Goal: Information Seeking & Learning: Find specific fact

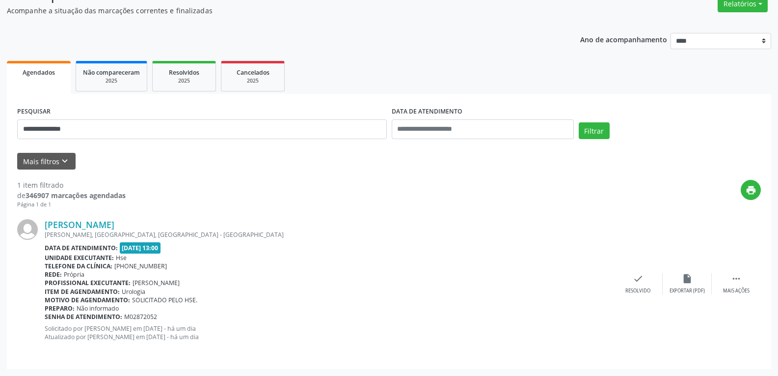
scroll to position [86, 0]
drag, startPoint x: 88, startPoint y: 122, endPoint x: 0, endPoint y: 122, distance: 87.9
click at [0, 122] on div "**********" at bounding box center [389, 172] width 778 height 408
paste input "*********"
click at [582, 131] on button "Filtrar" at bounding box center [594, 130] width 31 height 17
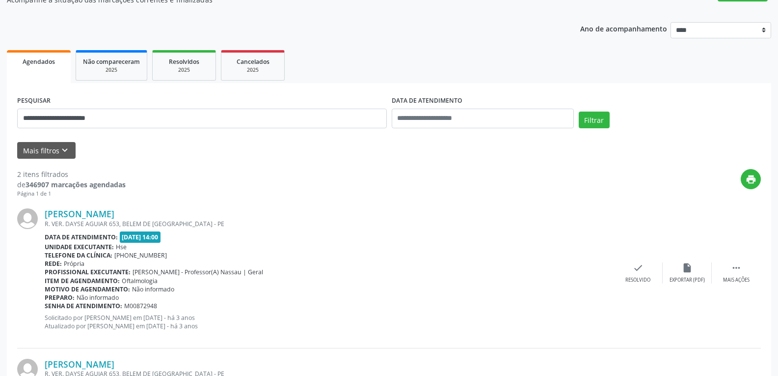
scroll to position [236, 0]
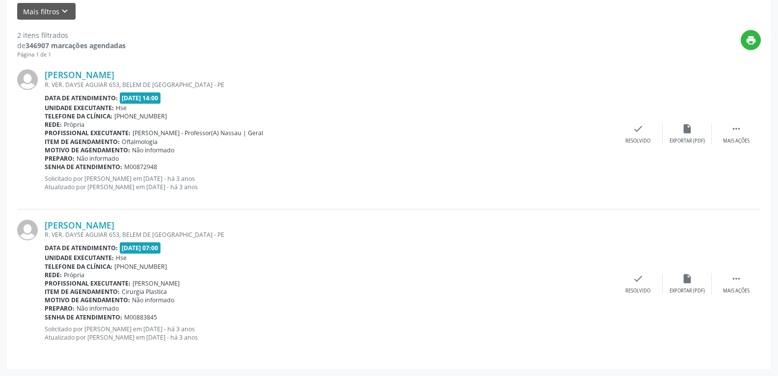
click at [84, 219] on div "[PERSON_NAME] R. VER. DAYSE AGUIAR 653, BELEM DE [GEOGRAPHIC_DATA] - PE Data de…" at bounding box center [389, 283] width 744 height 149
click at [94, 227] on link "[PERSON_NAME]" at bounding box center [80, 225] width 70 height 11
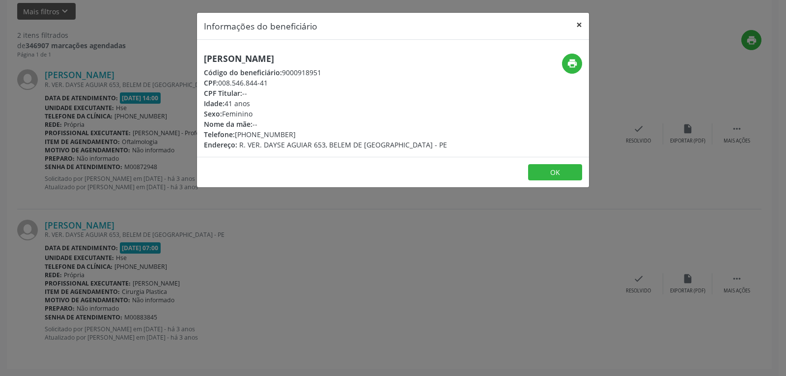
click at [579, 23] on button "×" at bounding box center [579, 25] width 20 height 24
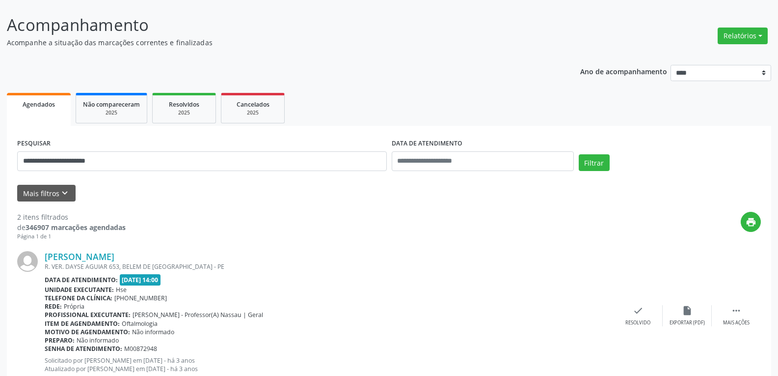
scroll to position [0, 0]
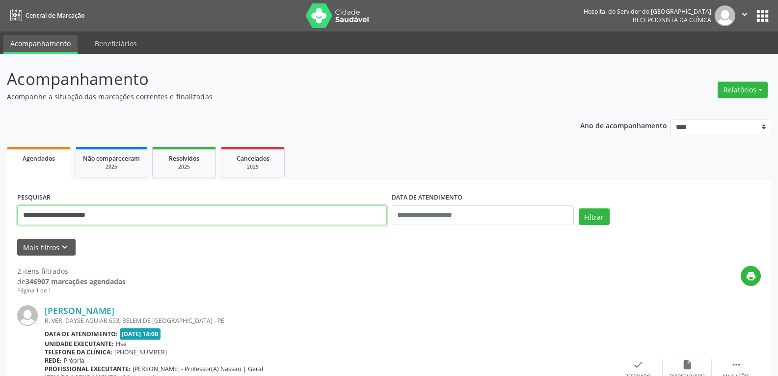
drag, startPoint x: 101, startPoint y: 212, endPoint x: 0, endPoint y: 212, distance: 100.7
click at [0, 212] on div "**********" at bounding box center [389, 332] width 778 height 557
paste input "text"
click at [579, 208] on button "Filtrar" at bounding box center [594, 216] width 31 height 17
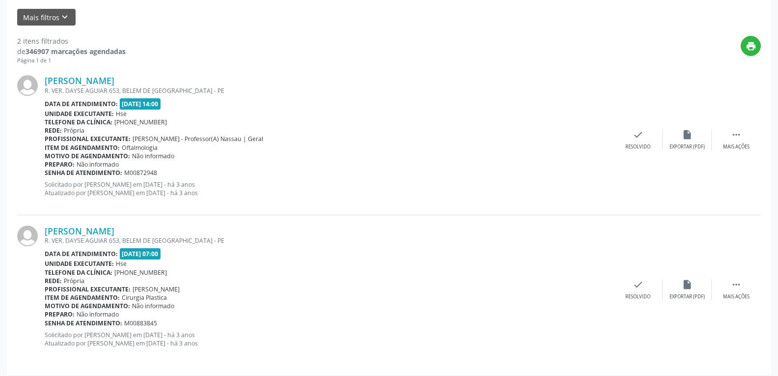
scroll to position [236, 0]
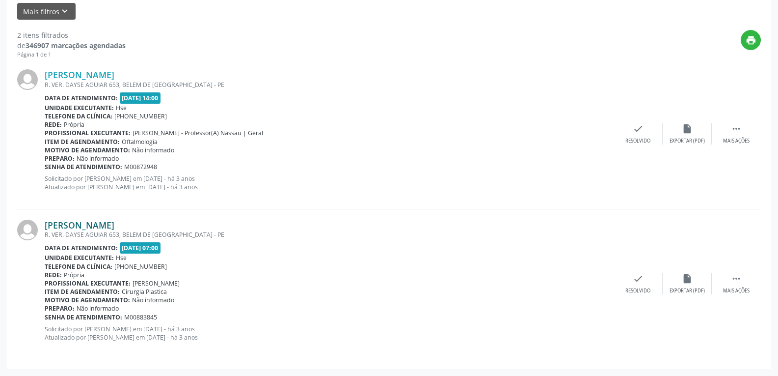
click at [101, 227] on link "[PERSON_NAME]" at bounding box center [80, 225] width 70 height 11
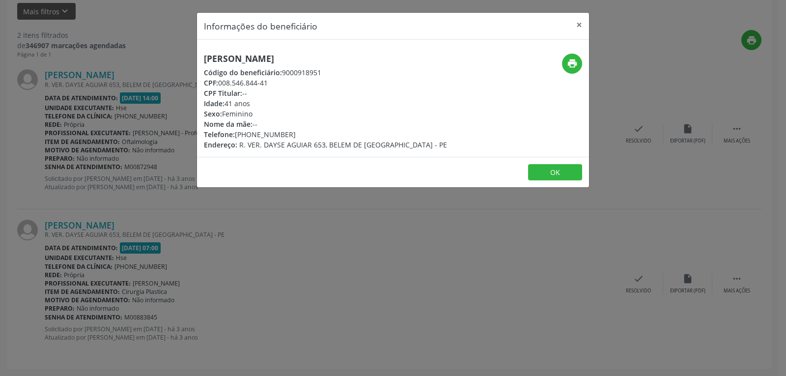
drag, startPoint x: 206, startPoint y: 58, endPoint x: 344, endPoint y: 59, distance: 138.0
click at [344, 59] on h5 "[PERSON_NAME]" at bounding box center [325, 59] width 243 height 10
copy h5 "[PERSON_NAME]"
click at [583, 21] on button "×" at bounding box center [579, 25] width 20 height 24
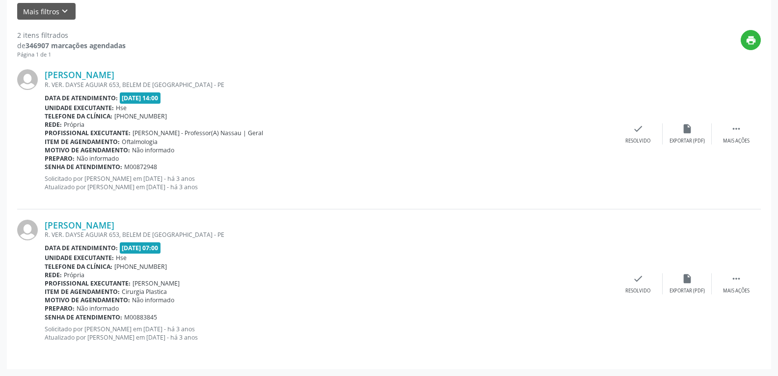
scroll to position [0, 0]
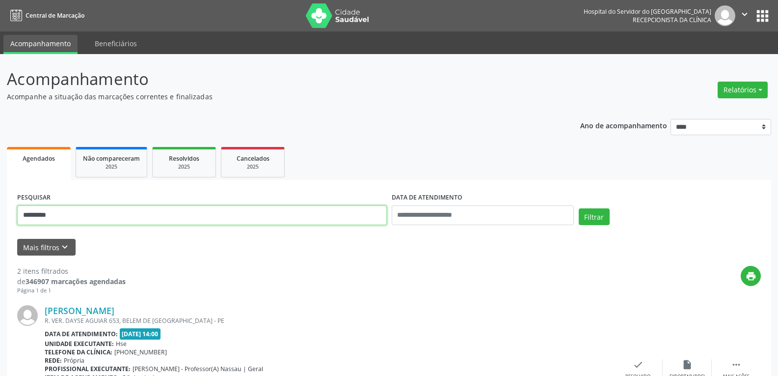
drag, startPoint x: 72, startPoint y: 220, endPoint x: 0, endPoint y: 220, distance: 72.2
click at [0, 220] on div "Acompanhamento Acompanhe a situação das marcações correntes e finalizadas Relat…" at bounding box center [389, 332] width 778 height 557
click at [579, 208] on button "Filtrar" at bounding box center [594, 216] width 31 height 17
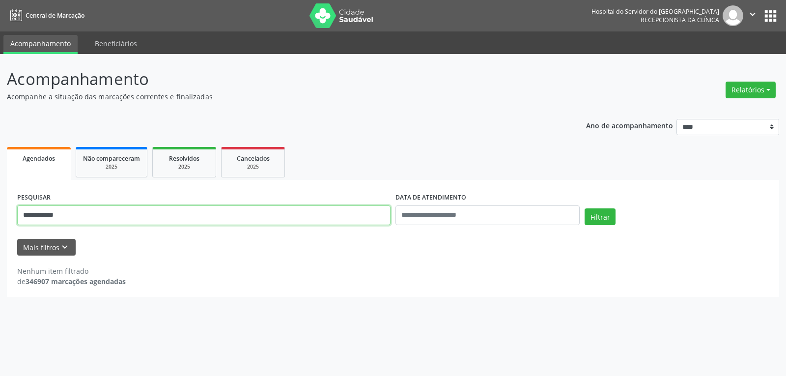
click at [41, 212] on input "**********" at bounding box center [203, 215] width 373 height 20
type input "**********"
click at [584, 208] on button "Filtrar" at bounding box center [599, 216] width 31 height 17
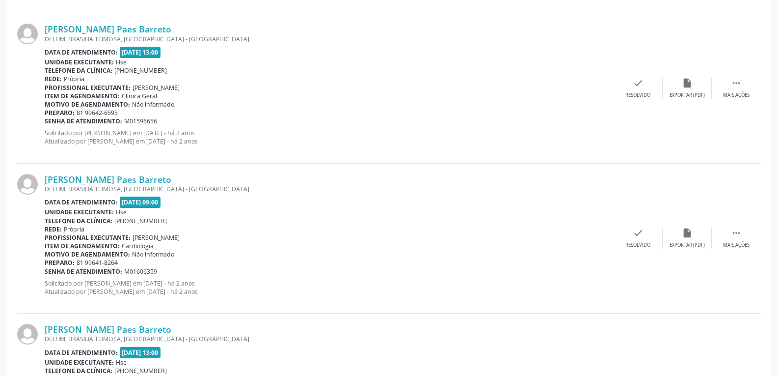
scroll to position [1135, 0]
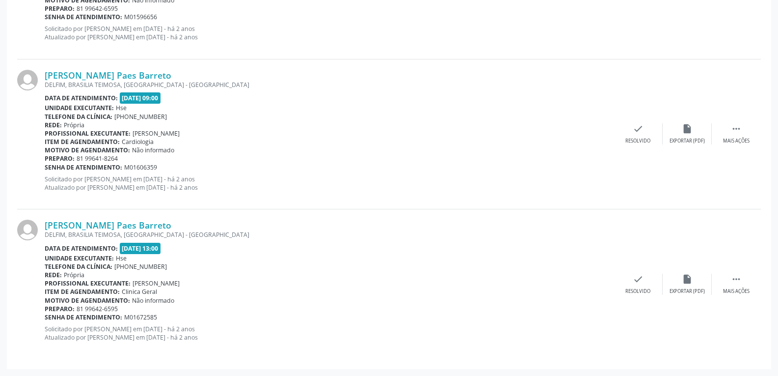
click at [107, 233] on div "DELFIM, BRASILIA TEIMOSA, [GEOGRAPHIC_DATA] - [GEOGRAPHIC_DATA]" at bounding box center [329, 234] width 569 height 8
click at [105, 225] on link "[PERSON_NAME] Paes Barreto" at bounding box center [108, 225] width 127 height 11
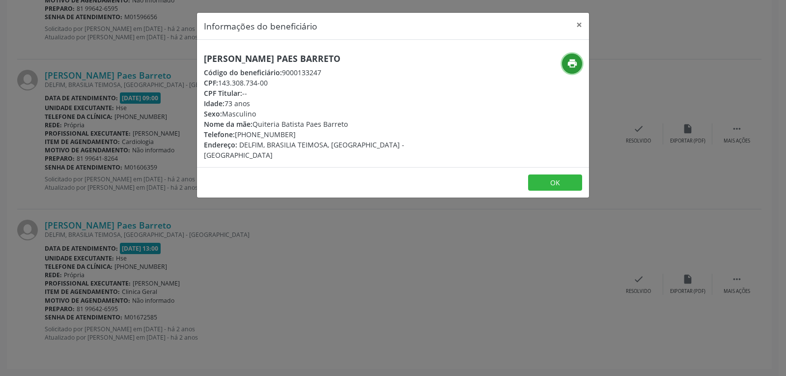
click at [572, 63] on icon "print" at bounding box center [572, 63] width 11 height 11
drag, startPoint x: 221, startPoint y: 83, endPoint x: 276, endPoint y: 82, distance: 54.5
click at [276, 82] on div "CPF: 143.308.734-00" at bounding box center [328, 83] width 248 height 10
copy div "143.308.734-00"
drag, startPoint x: 249, startPoint y: 134, endPoint x: 310, endPoint y: 132, distance: 60.9
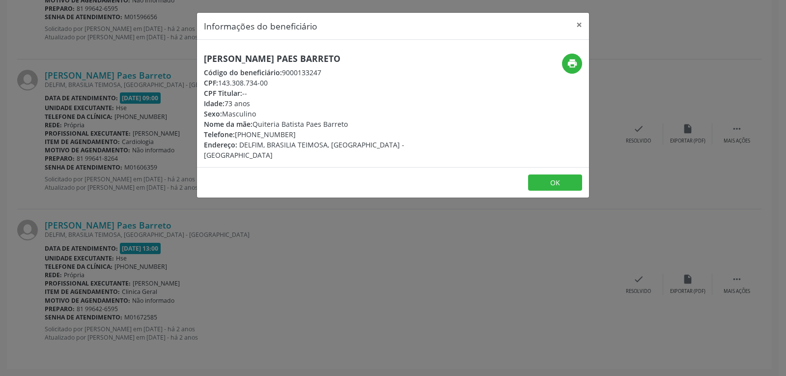
click at [310, 132] on div "Telefone: [PHONE_NUMBER]" at bounding box center [328, 134] width 248 height 10
copy div "99642-6595"
click at [580, 22] on button "×" at bounding box center [579, 25] width 20 height 24
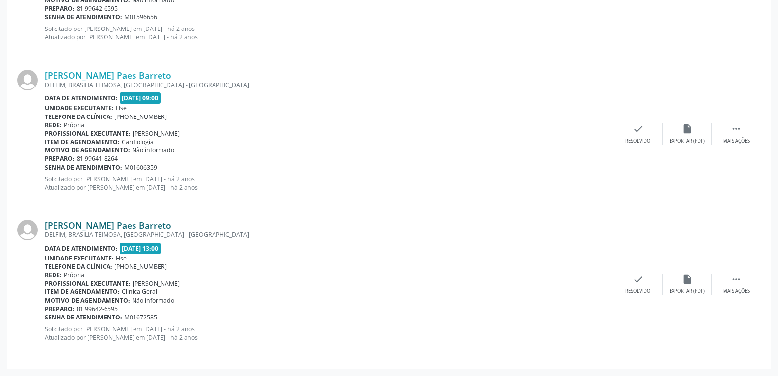
click at [84, 226] on link "[PERSON_NAME] Paes Barreto" at bounding box center [108, 225] width 127 height 11
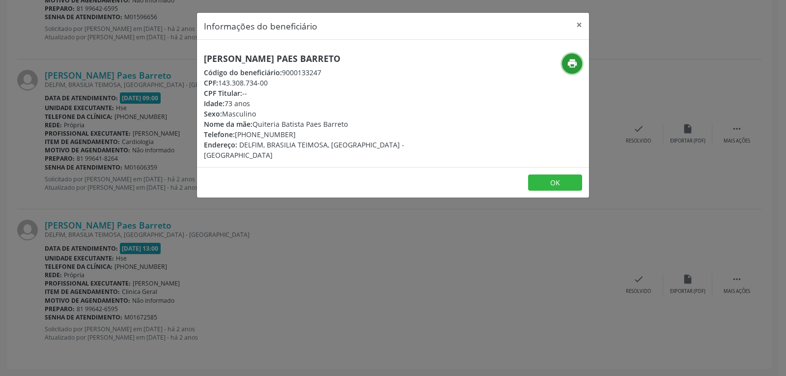
click at [569, 66] on icon "print" at bounding box center [572, 63] width 11 height 11
click at [580, 22] on button "×" at bounding box center [579, 25] width 20 height 24
